Goal: Task Accomplishment & Management: Manage account settings

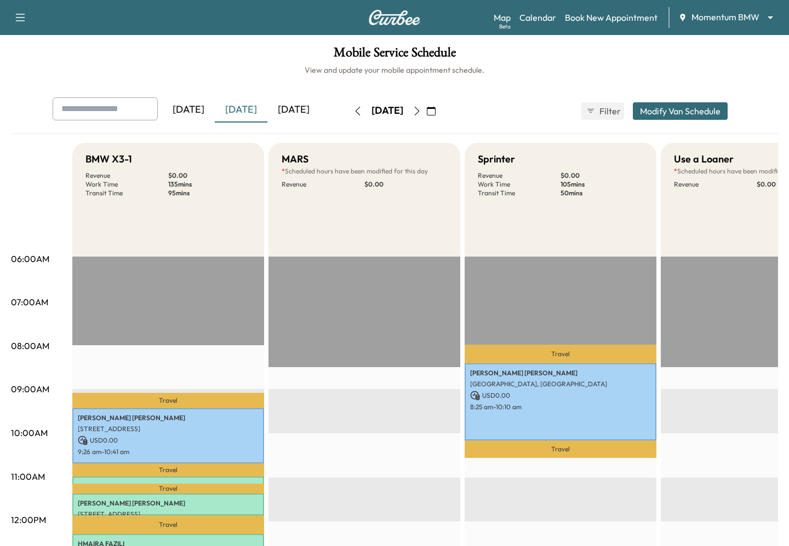
click at [435, 113] on icon "button" at bounding box center [431, 111] width 9 height 9
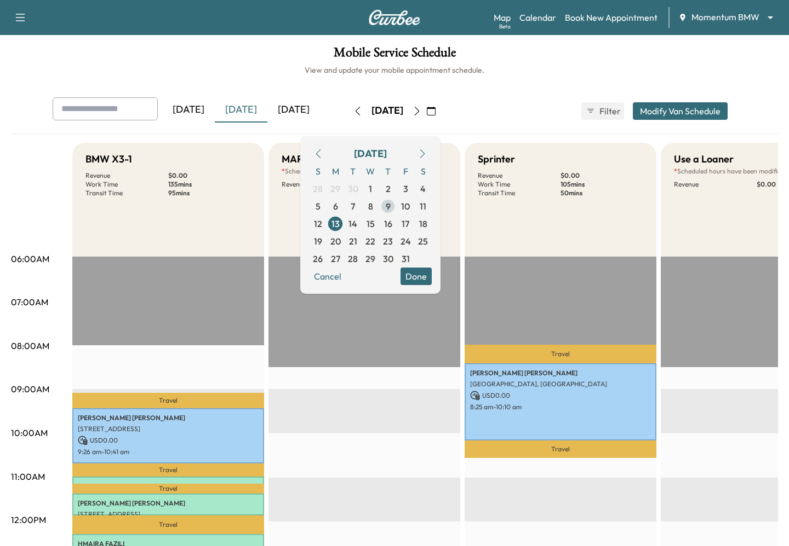
click at [390, 205] on span "9" at bounding box center [388, 206] width 5 height 13
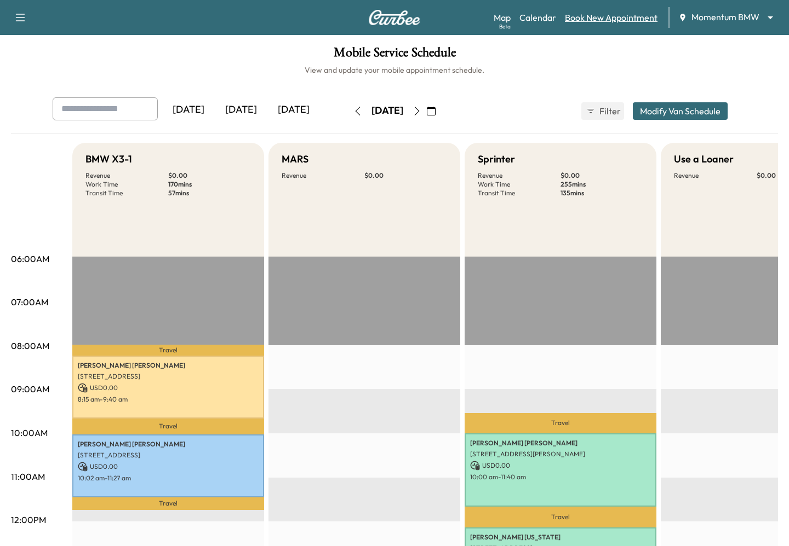
click at [601, 20] on link "Book New Appointment" at bounding box center [611, 17] width 93 height 13
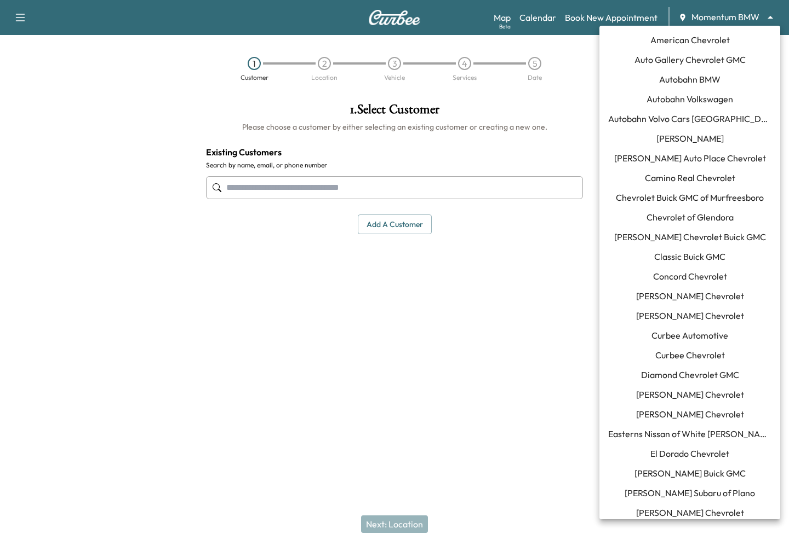
click at [747, 20] on body "Support Log Out Map Beta Calendar Book New Appointment Momentum BMW ******** ​ …" at bounding box center [394, 273] width 789 height 546
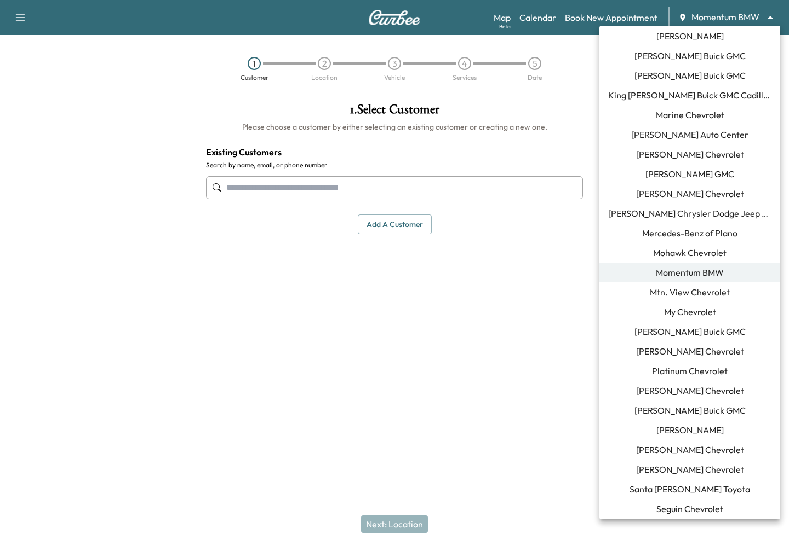
click at [730, 18] on div at bounding box center [394, 273] width 789 height 546
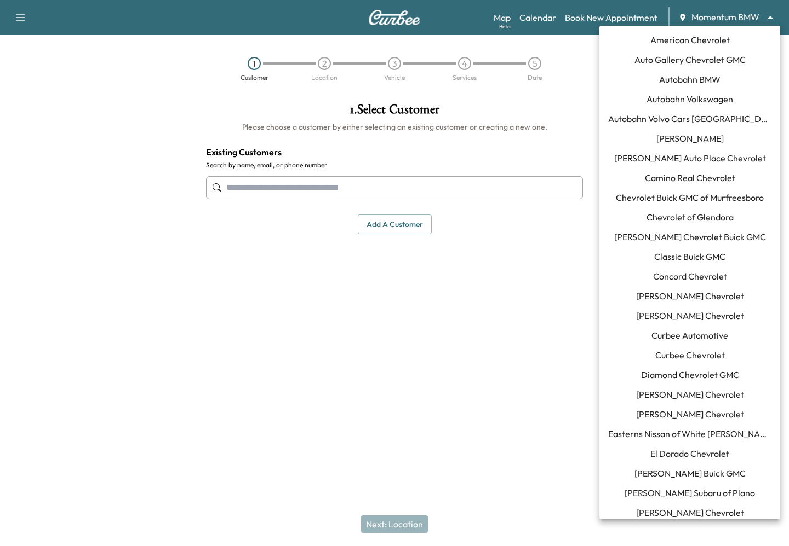
click at [728, 18] on body "Support Log Out Map Beta Calendar Book New Appointment Momentum BMW ******** ​ …" at bounding box center [394, 273] width 789 height 546
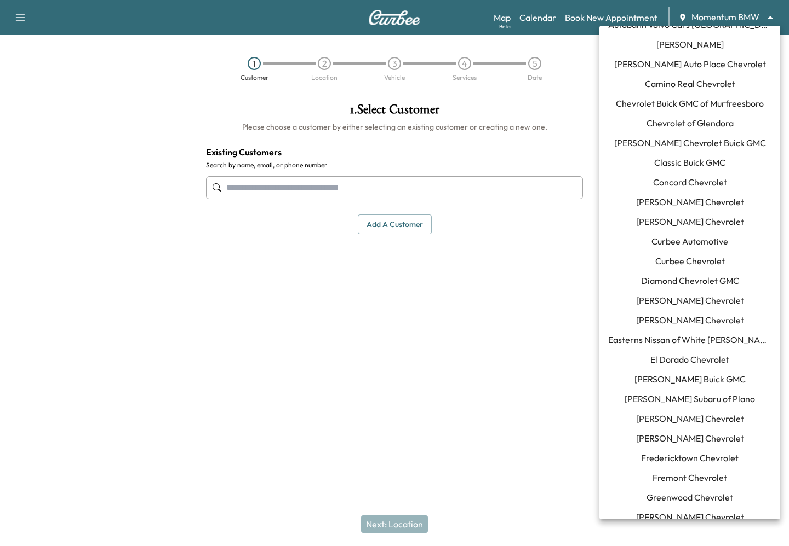
scroll to position [0, 0]
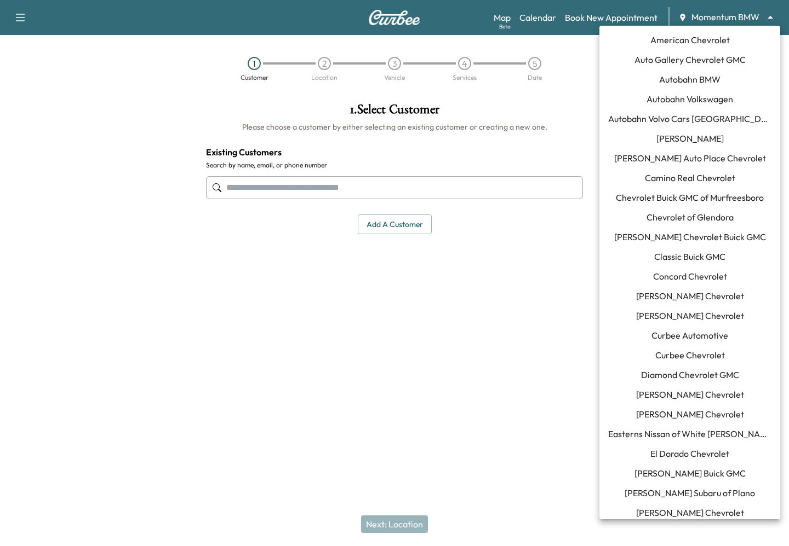
click at [660, 303] on li "[PERSON_NAME] Chevrolet" at bounding box center [689, 296] width 181 height 20
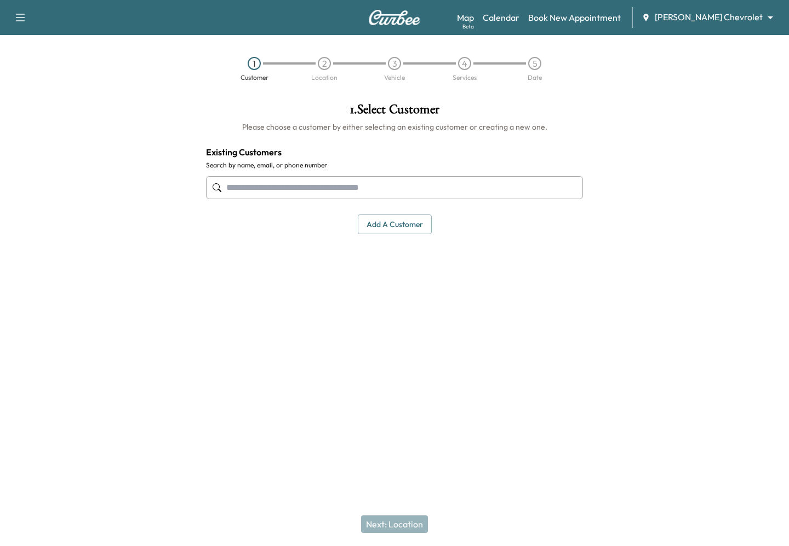
click at [743, 16] on body "Support Log Out Map Beta Calendar Book New Appointment [PERSON_NAME] Chevrolet …" at bounding box center [394, 273] width 789 height 546
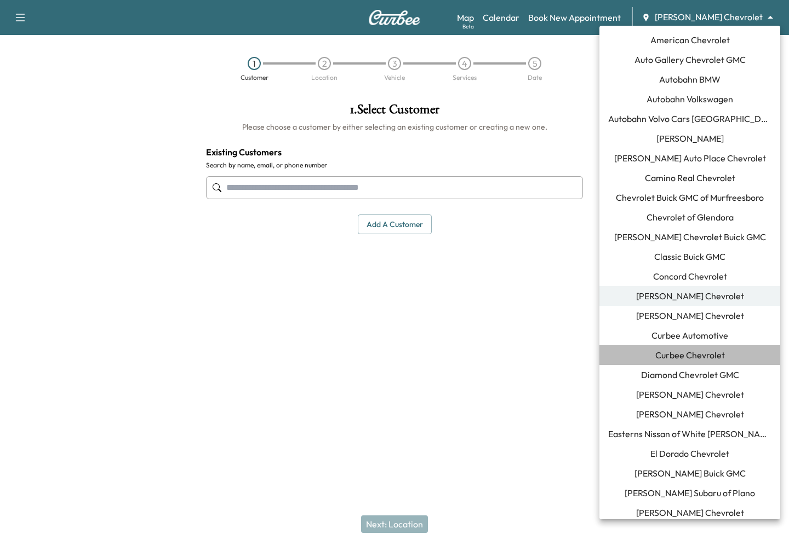
click at [660, 353] on span "Curbee Chevrolet" at bounding box center [690, 355] width 70 height 13
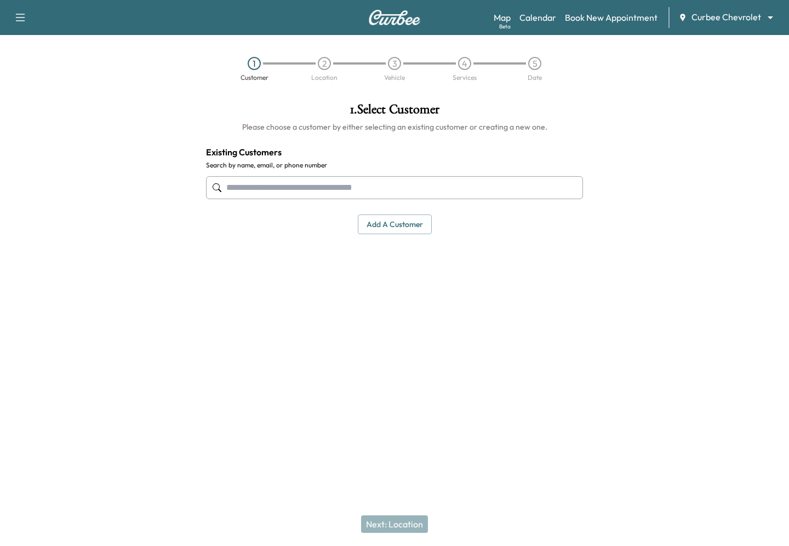
click at [543, 9] on div "Map Beta Calendar Book New Appointment Curbee Chevrolet ******** ​" at bounding box center [636, 17] width 286 height 21
click at [542, 18] on link "Calendar" at bounding box center [537, 17] width 37 height 13
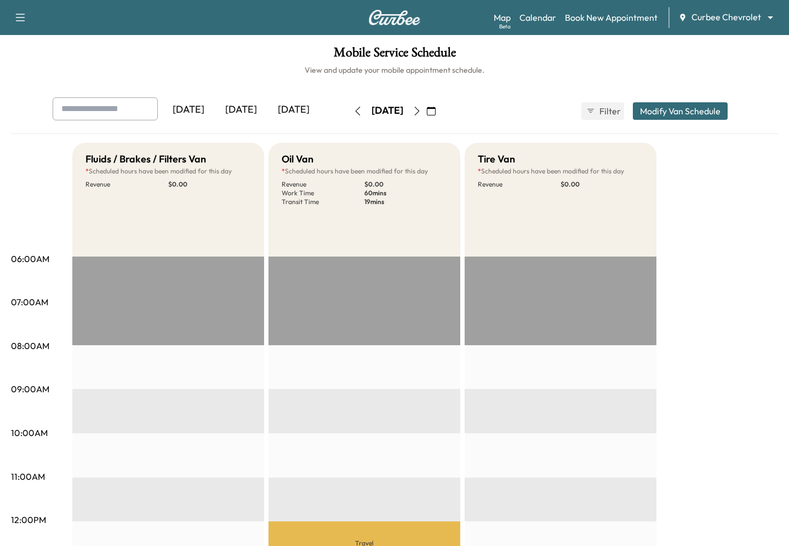
click at [421, 114] on icon "button" at bounding box center [416, 111] width 9 height 9
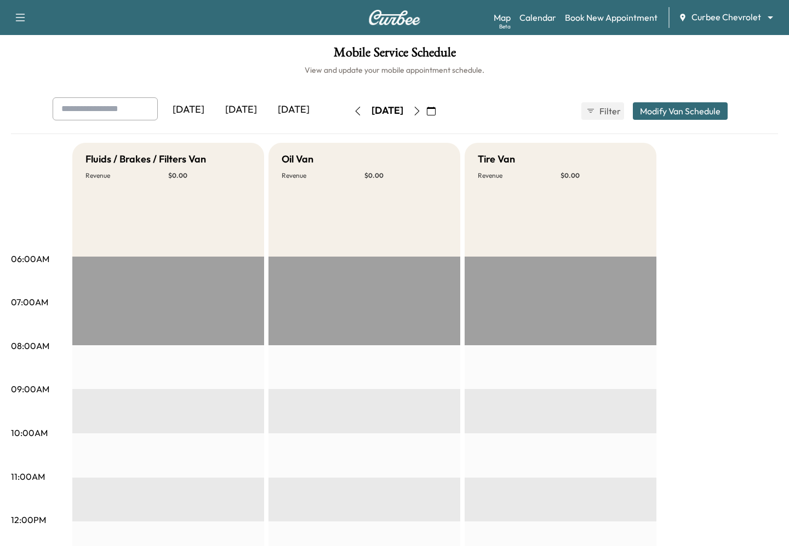
click at [421, 110] on icon "button" at bounding box center [416, 111] width 9 height 9
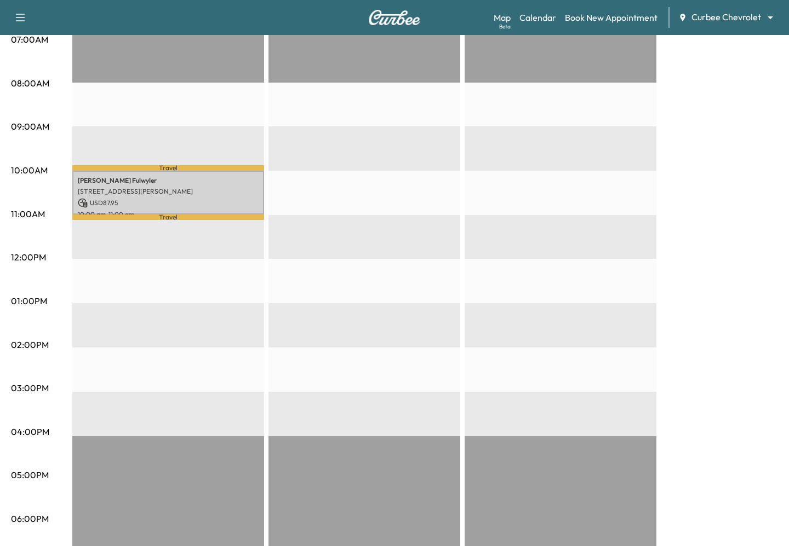
scroll to position [262, 0]
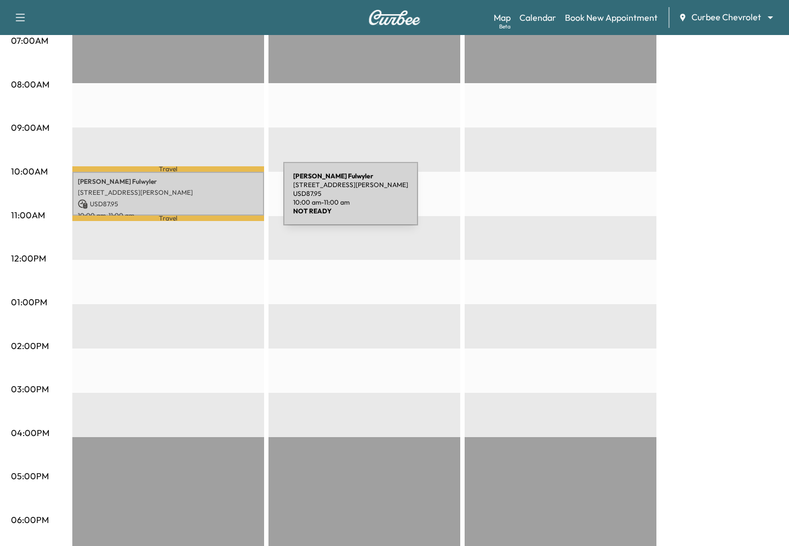
click at [201, 200] on p "USD 87.95" at bounding box center [168, 204] width 181 height 10
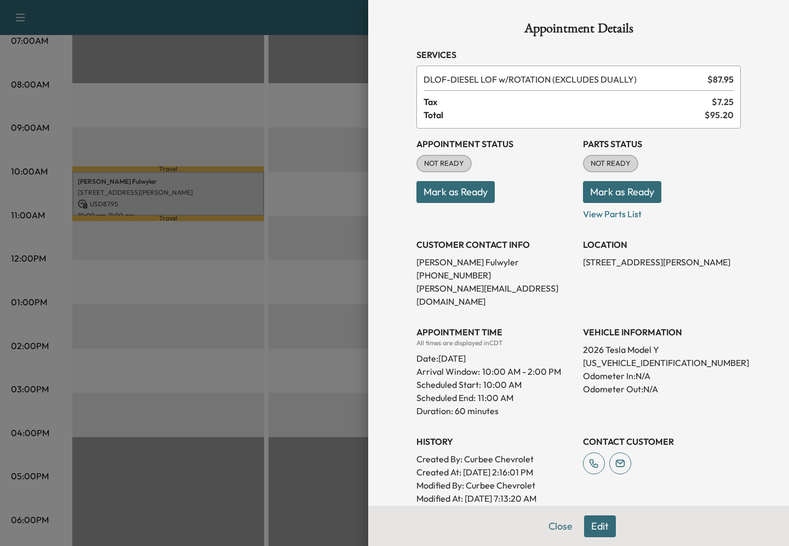
scroll to position [95, 0]
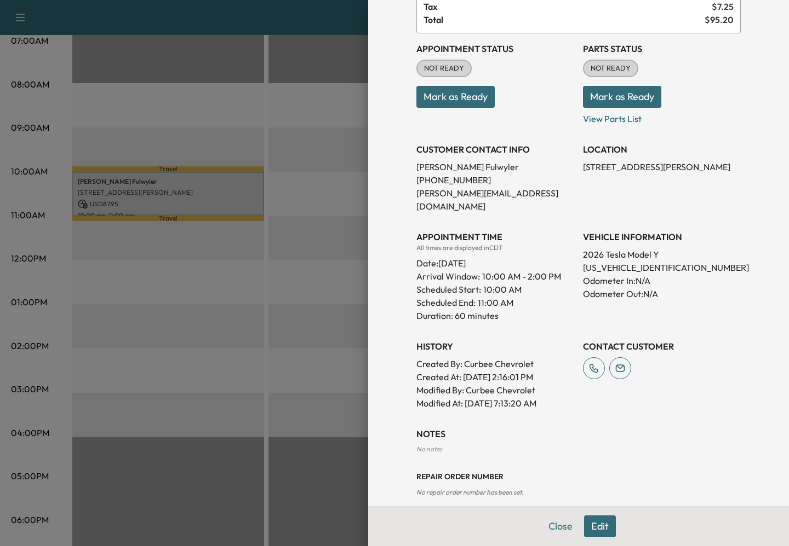
click at [612, 527] on button "Edit" at bounding box center [600, 527] width 32 height 22
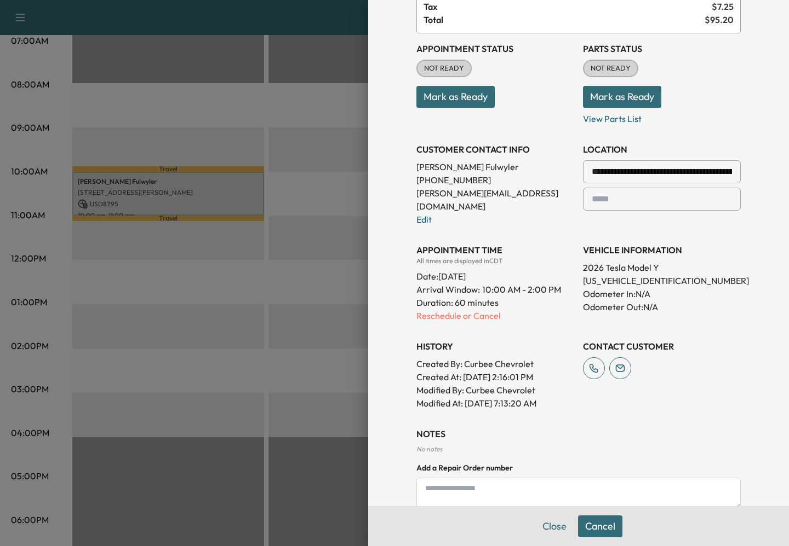
click at [504, 478] on textarea at bounding box center [578, 494] width 324 height 32
click at [442, 445] on div "No notes" at bounding box center [578, 449] width 324 height 9
click at [439, 445] on div "No notes" at bounding box center [578, 449] width 324 height 9
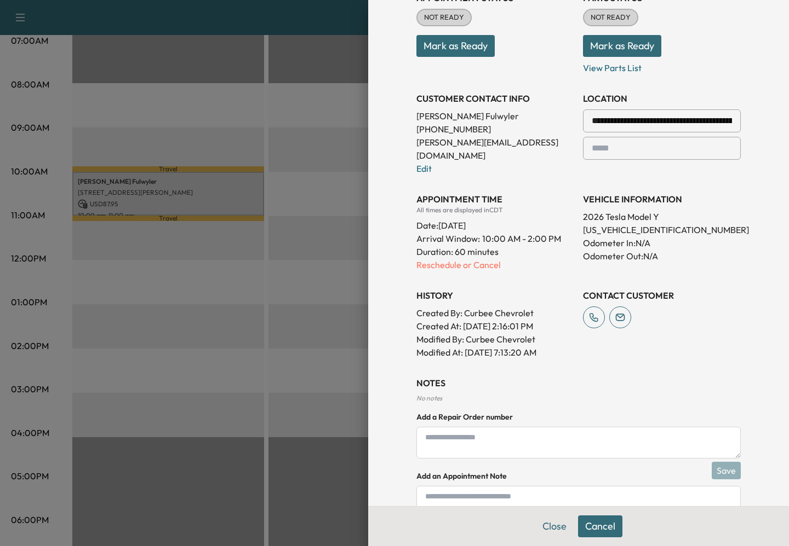
scroll to position [200, 0]
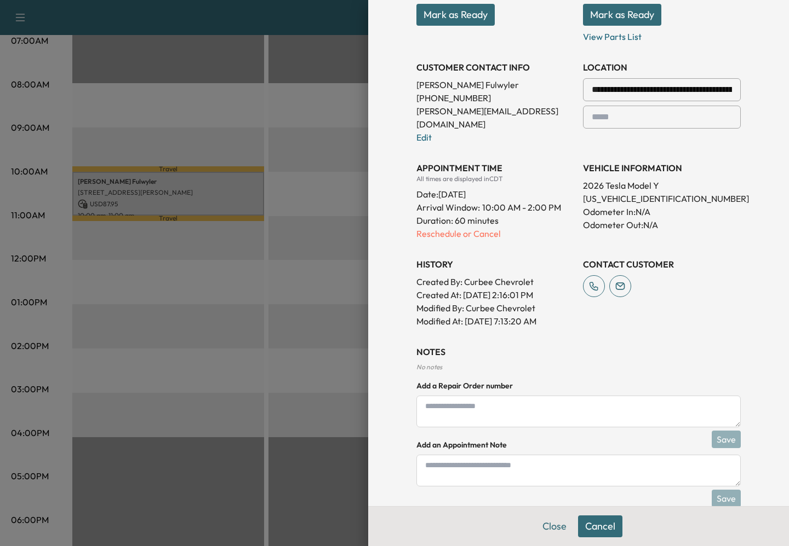
click at [445, 401] on textarea at bounding box center [578, 412] width 324 height 32
click at [446, 455] on textarea at bounding box center [578, 471] width 324 height 32
type textarea "********"
click at [721, 491] on button "Save" at bounding box center [725, 499] width 29 height 18
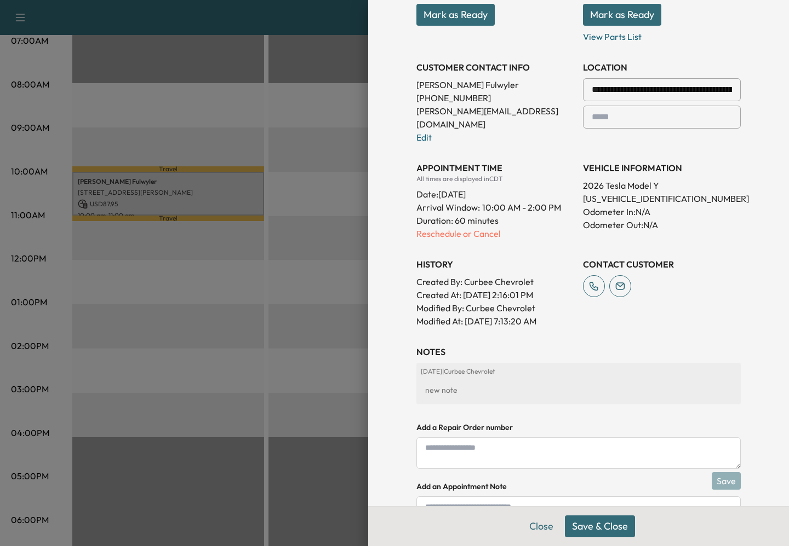
click at [609, 535] on button "Save & Close" at bounding box center [600, 527] width 70 height 22
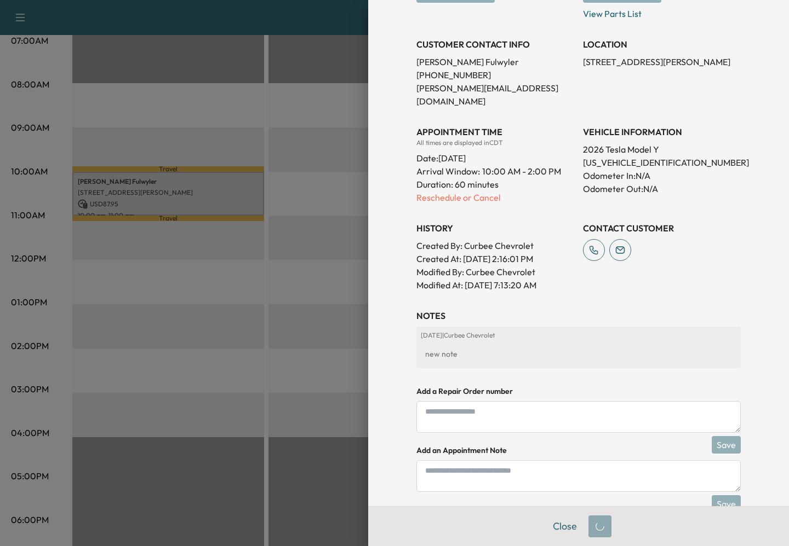
scroll to position [177, 0]
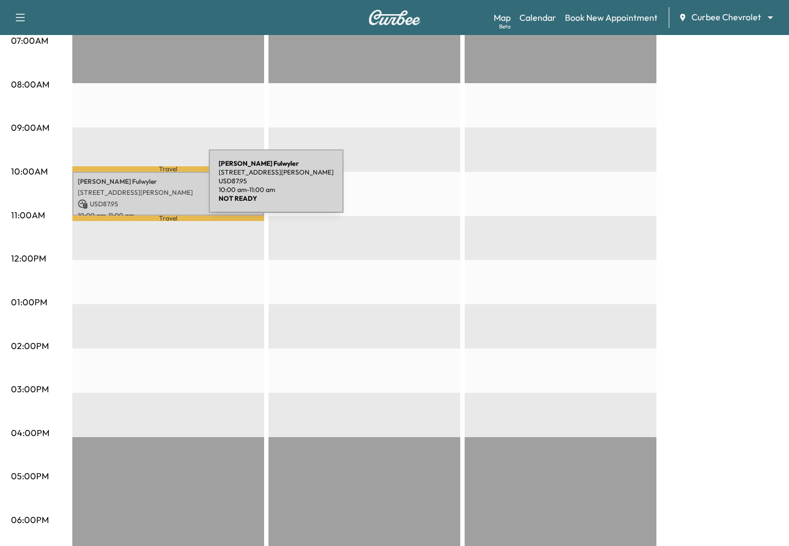
click at [126, 188] on p "[STREET_ADDRESS][PERSON_NAME]" at bounding box center [168, 192] width 181 height 9
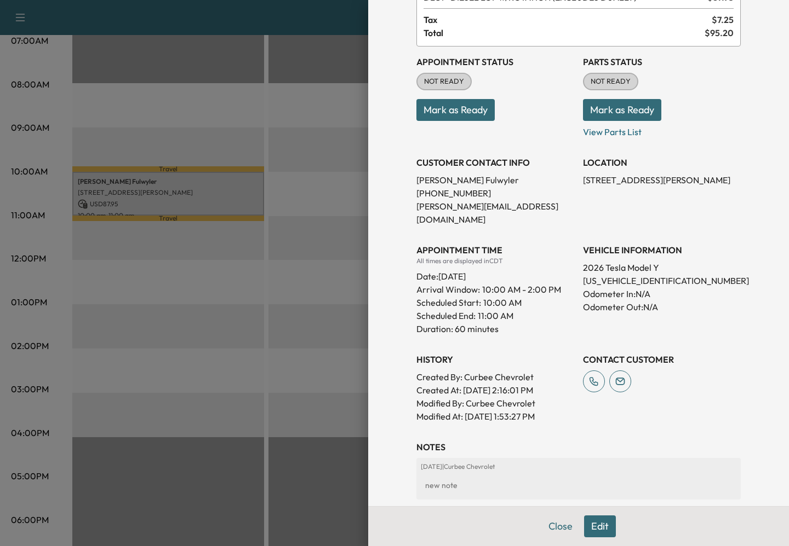
scroll to position [137, 0]
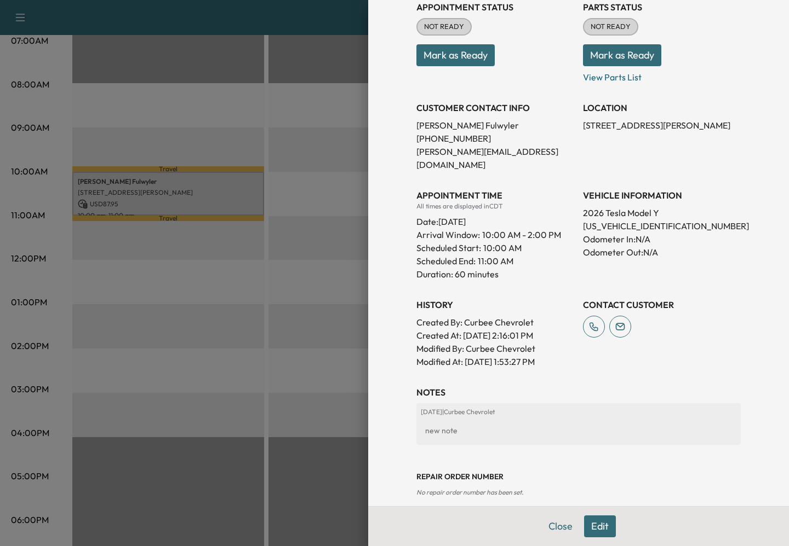
click at [279, 415] on div at bounding box center [394, 273] width 789 height 546
